Goal: Task Accomplishment & Management: Complete application form

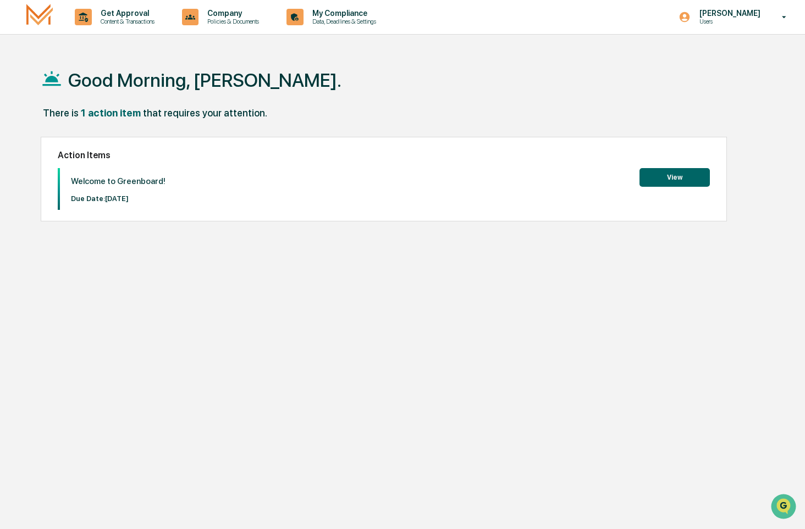
click at [15, 21] on div "Get Approval Content & Transactions Company Policies & Documents My Compliance …" at bounding box center [402, 17] width 805 height 35
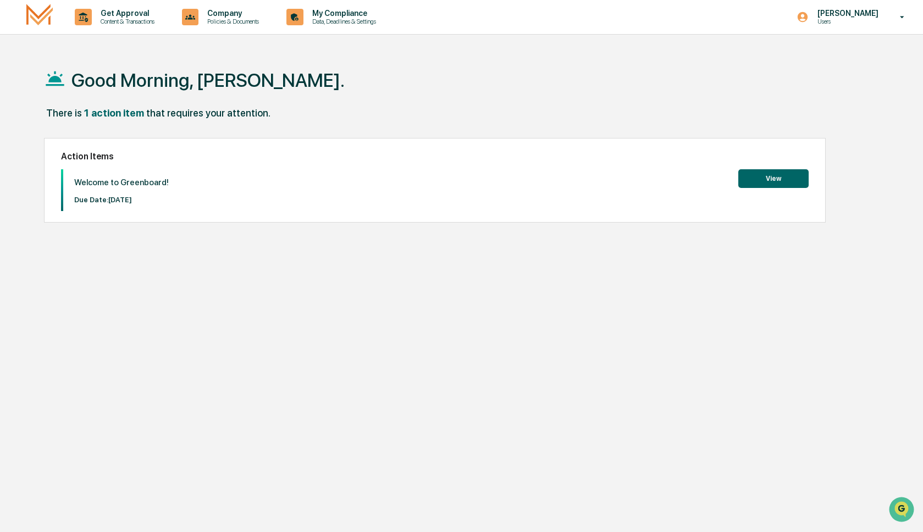
click at [765, 180] on button "View" at bounding box center [773, 178] width 70 height 19
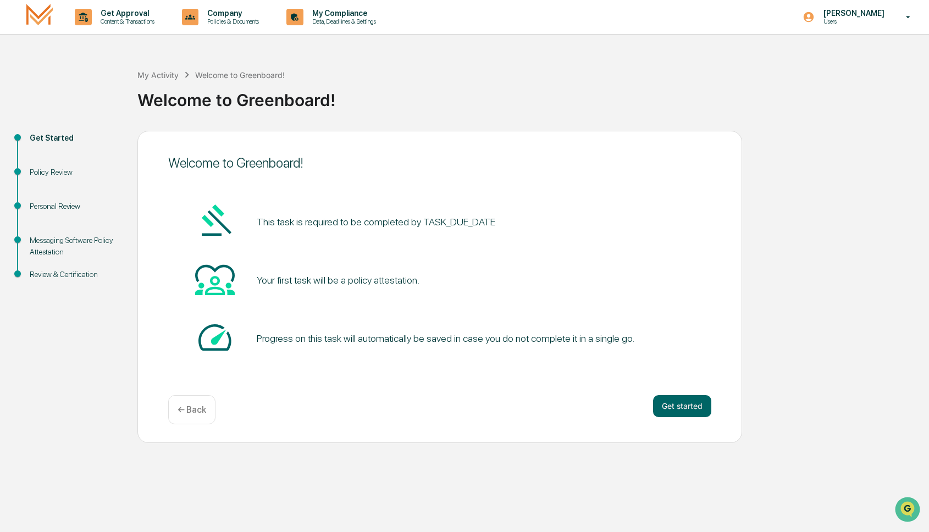
click at [553, 233] on div "This task is required to be completed by TASK_DUE_DATE" at bounding box center [439, 222] width 543 height 42
click at [206, 412] on p "← Back" at bounding box center [192, 410] width 29 height 10
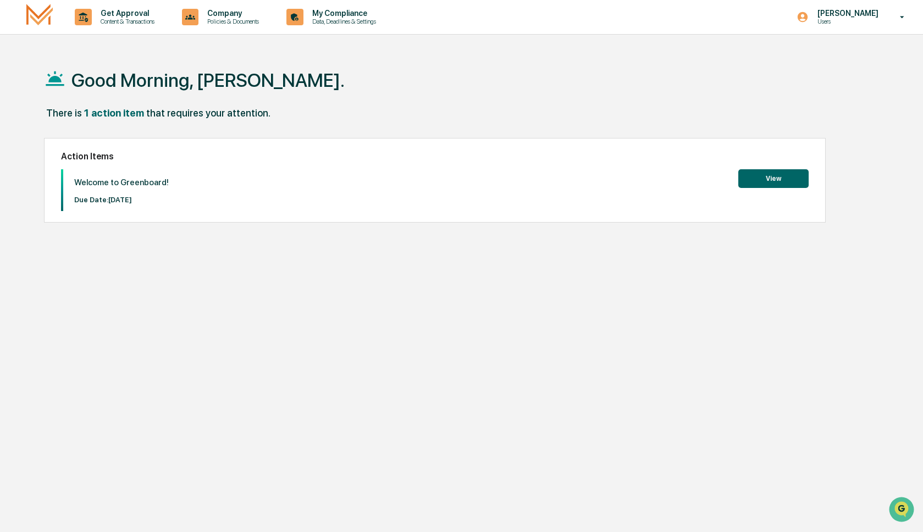
click at [787, 181] on button "View" at bounding box center [773, 178] width 70 height 19
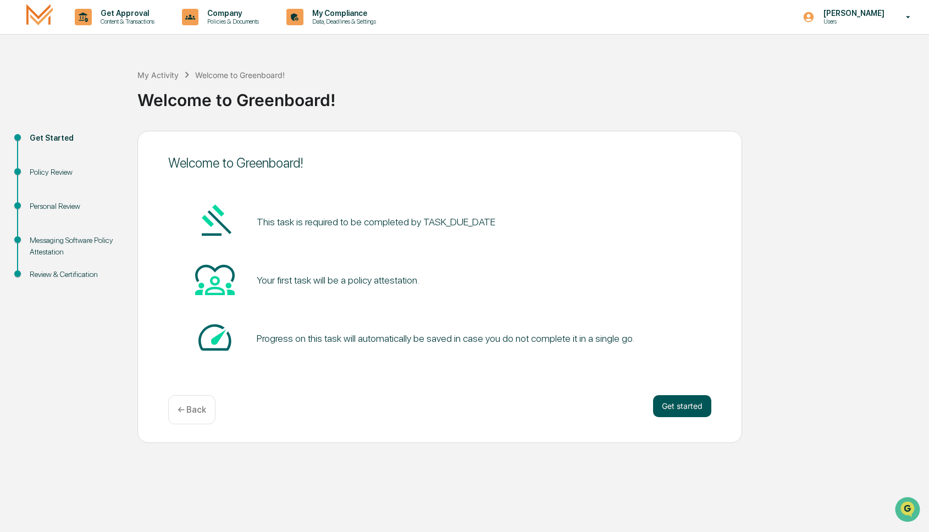
click at [692, 406] on button "Get started" at bounding box center [682, 406] width 58 height 22
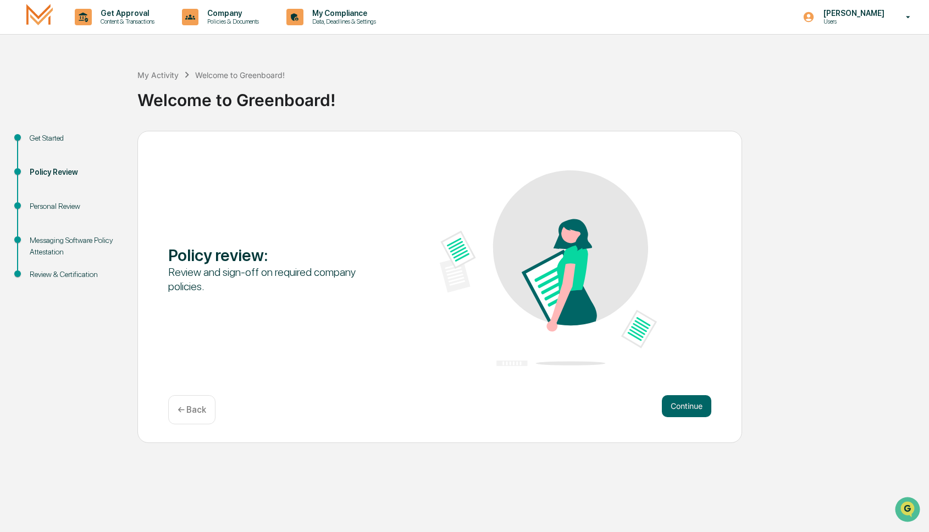
click at [692, 406] on button "Continue" at bounding box center [686, 406] width 49 height 22
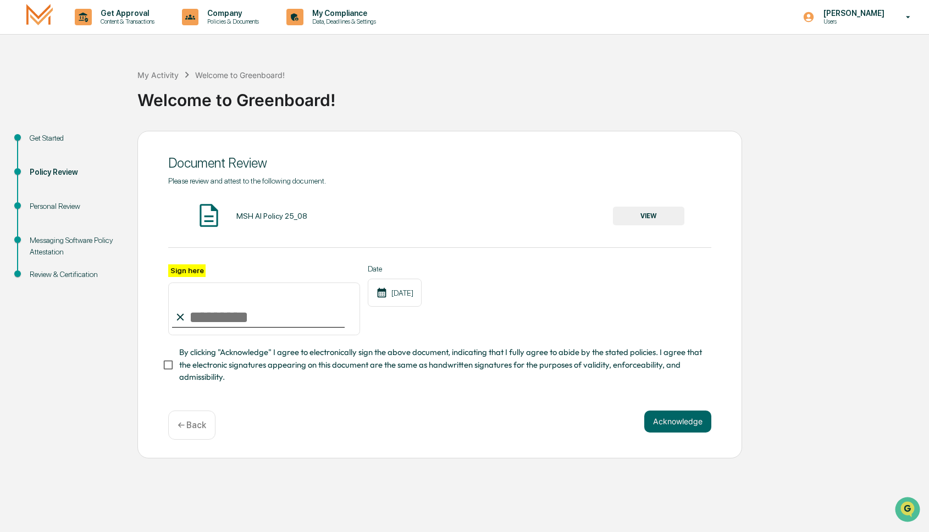
click at [208, 314] on input "Sign here" at bounding box center [264, 309] width 192 height 53
type input "**********"
click at [505, 260] on div "**********" at bounding box center [439, 279] width 543 height 207
click at [664, 423] on button "Acknowledge" at bounding box center [677, 422] width 67 height 22
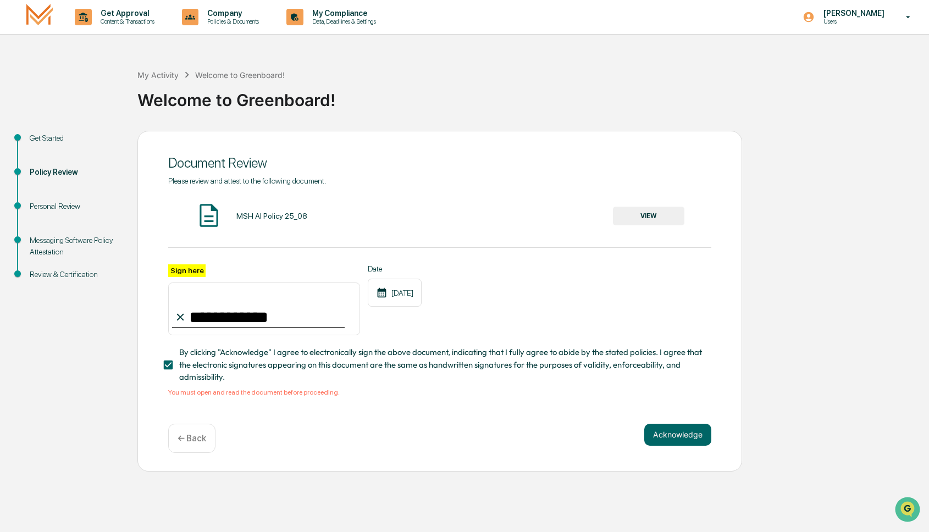
click at [633, 215] on button "VIEW" at bounding box center [648, 216] width 71 height 19
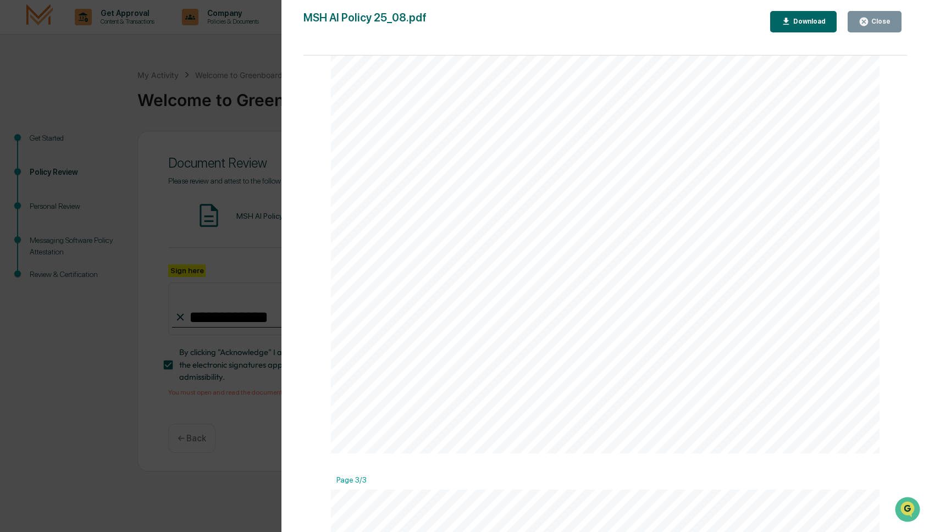
scroll to position [1753, 0]
click at [804, 18] on div "Close" at bounding box center [879, 22] width 21 height 8
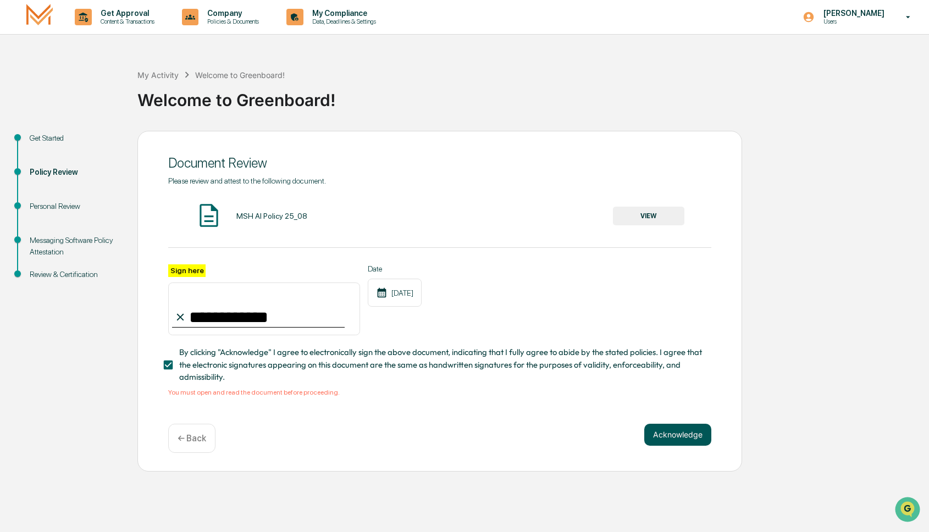
click at [691, 435] on button "Acknowledge" at bounding box center [677, 435] width 67 height 22
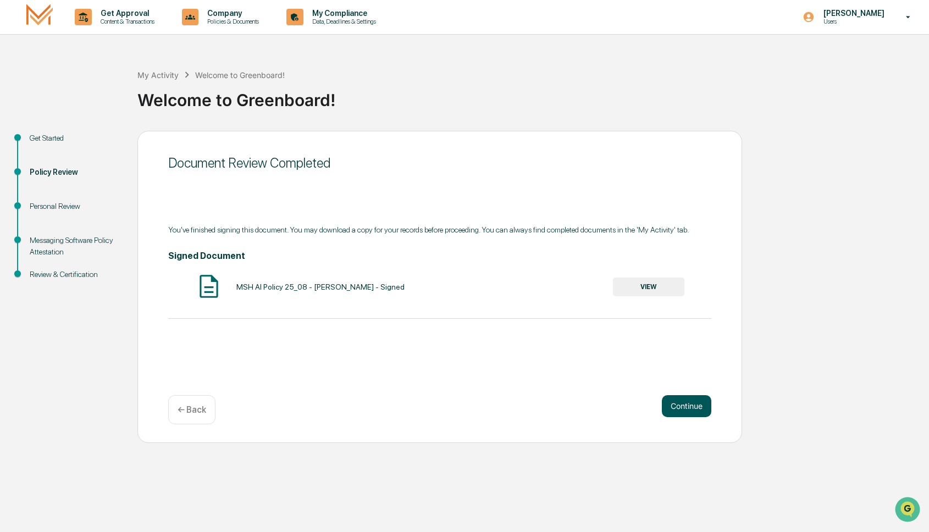
click at [689, 407] on button "Continue" at bounding box center [686, 406] width 49 height 22
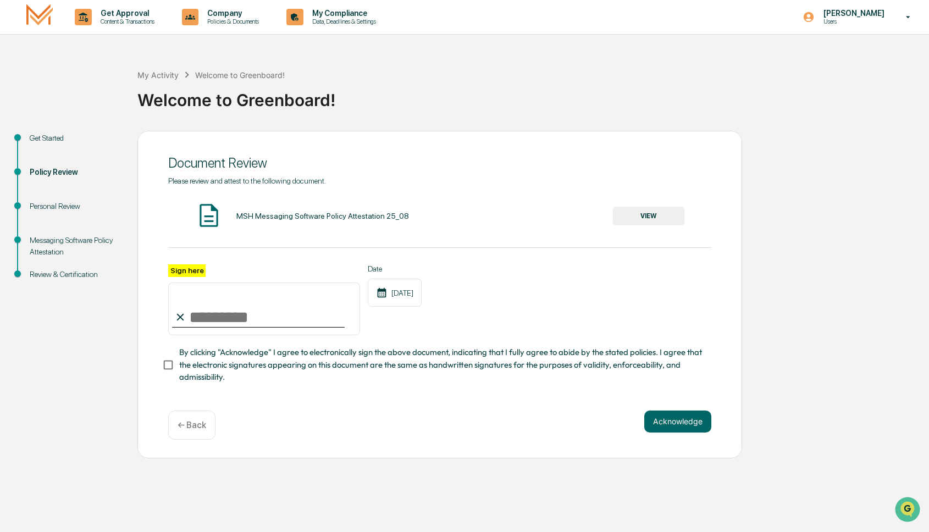
click at [640, 220] on button "VIEW" at bounding box center [648, 216] width 71 height 19
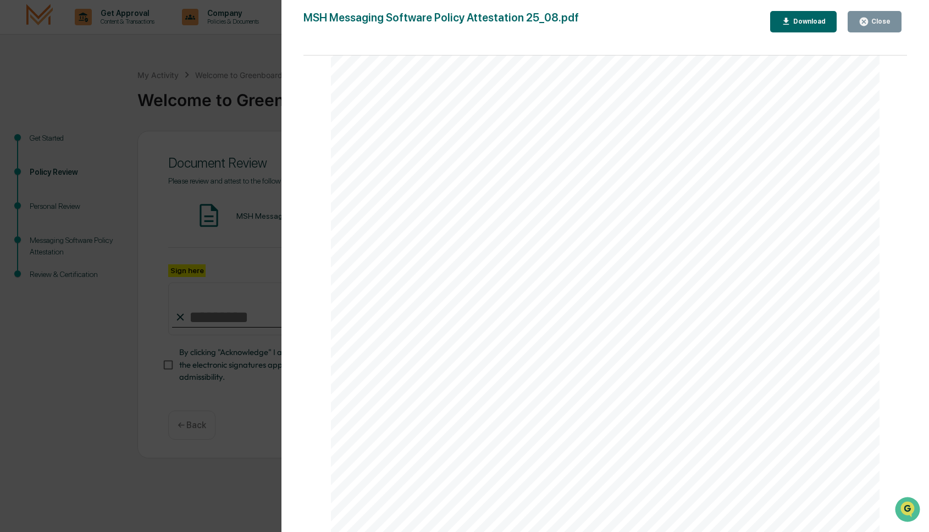
click at [804, 24] on icon "button" at bounding box center [864, 21] width 10 height 10
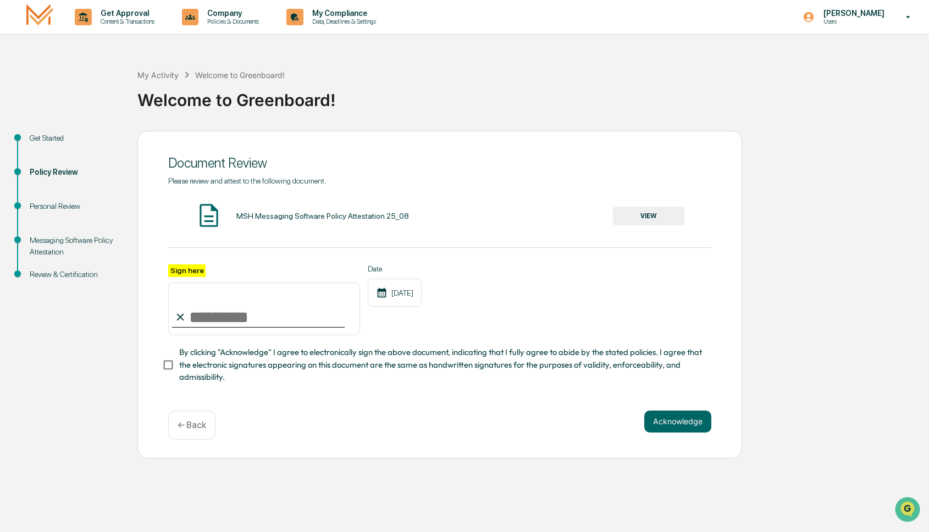
click at [223, 311] on input "Sign here" at bounding box center [264, 309] width 192 height 53
type input "**********"
click at [659, 426] on button "Acknowledge" at bounding box center [677, 422] width 67 height 22
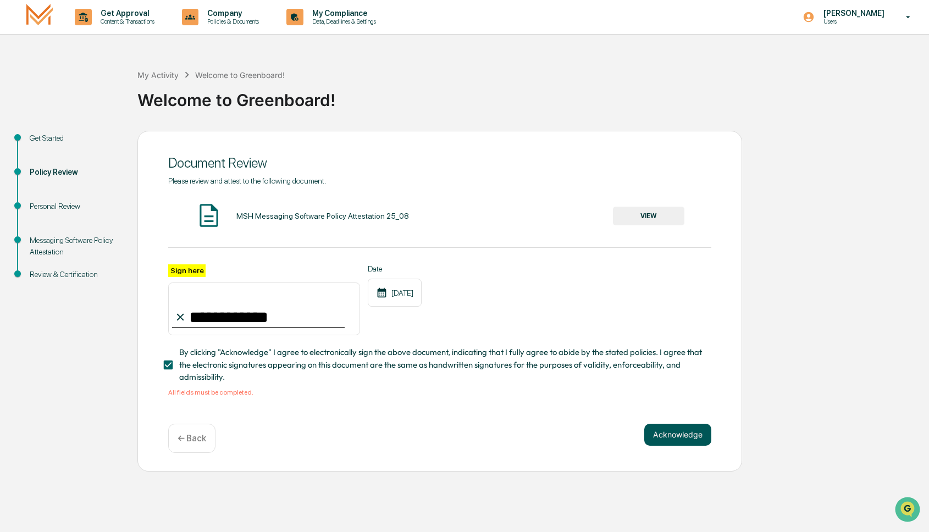
click at [670, 434] on button "Acknowledge" at bounding box center [677, 435] width 67 height 22
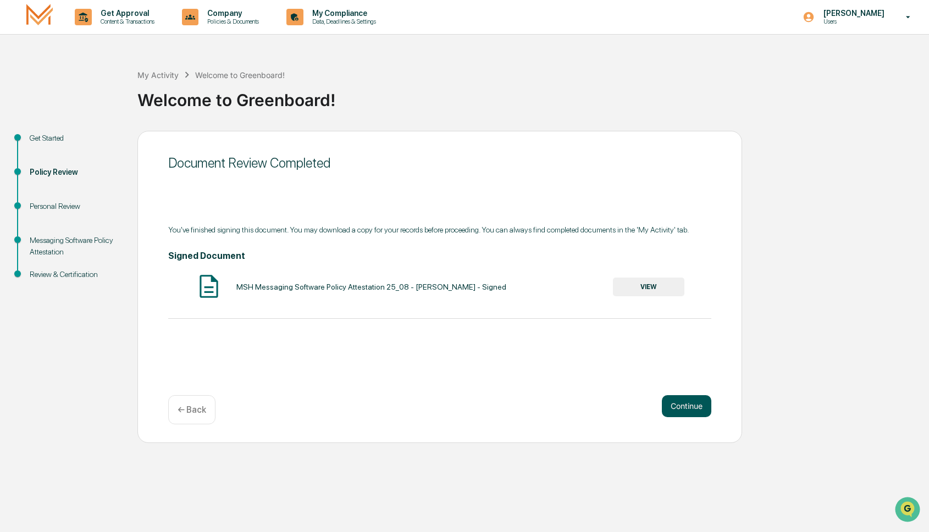
click at [702, 407] on button "Continue" at bounding box center [686, 406] width 49 height 22
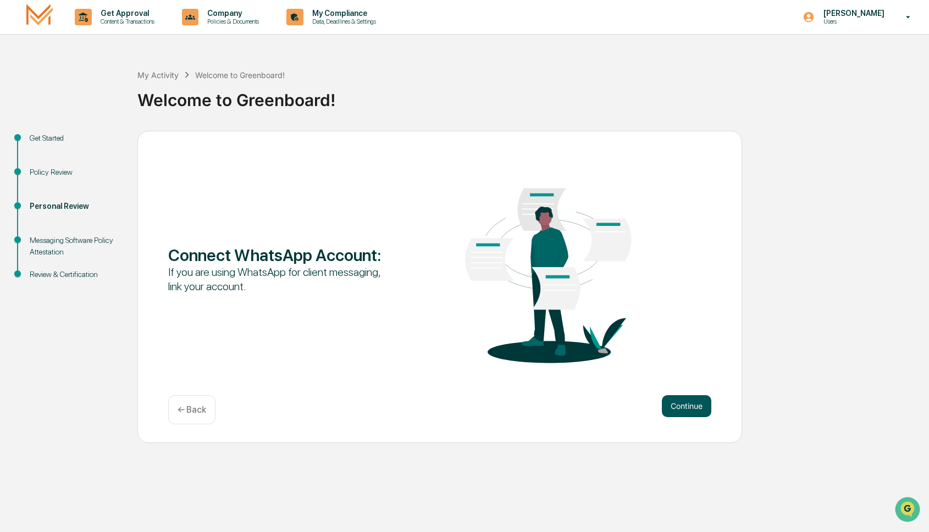
click at [702, 406] on button "Continue" at bounding box center [686, 406] width 49 height 22
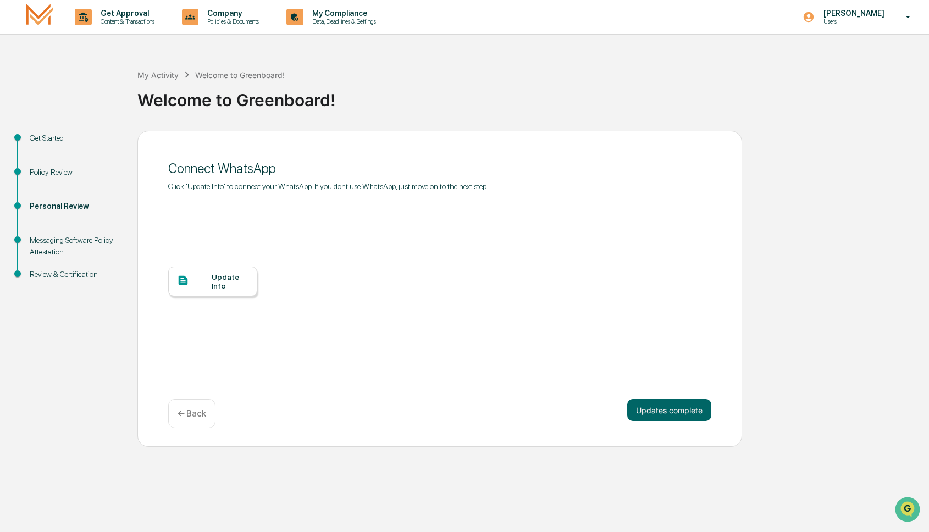
click at [236, 284] on div "Update Info" at bounding box center [230, 282] width 37 height 18
